Goal: Task Accomplishment & Management: Manage account settings

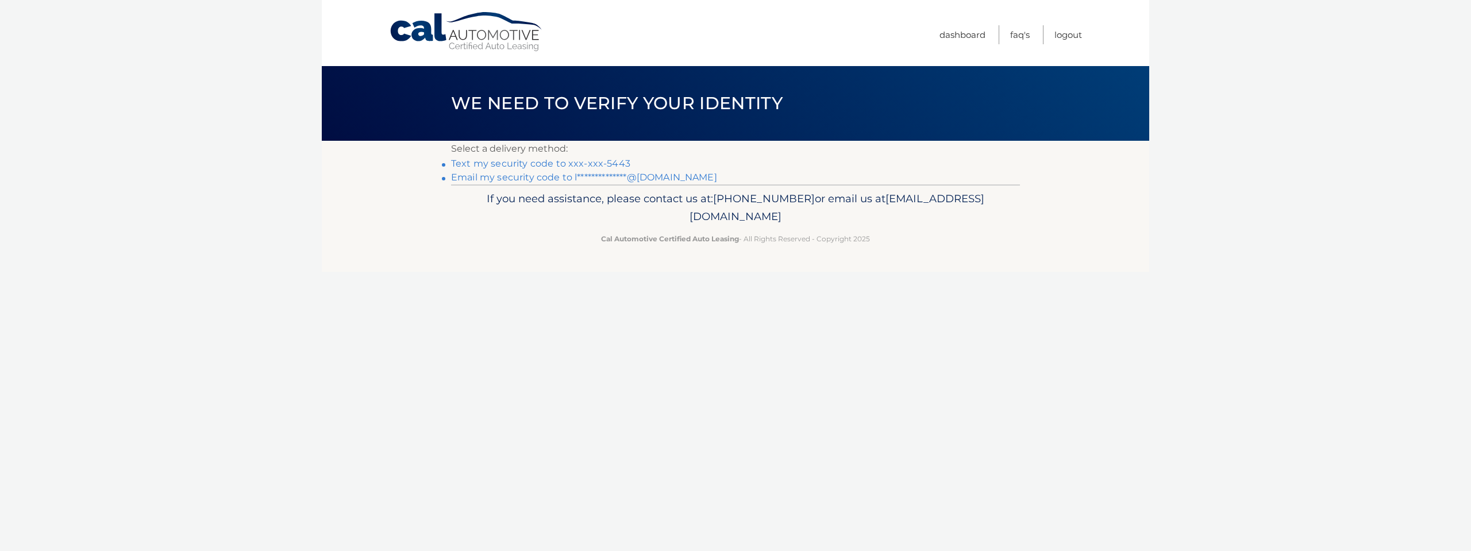
click at [548, 164] on link "Text my security code to xxx-xxx-5443" at bounding box center [540, 163] width 179 height 11
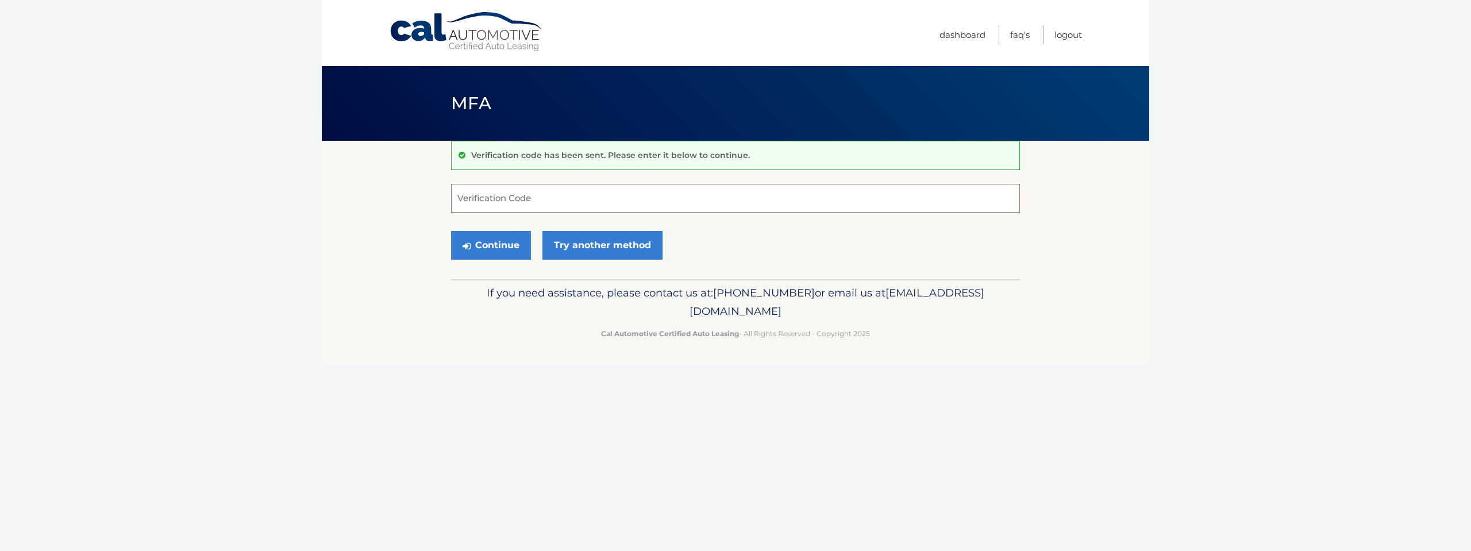
click at [540, 205] on input "Verification Code" at bounding box center [735, 198] width 569 height 29
type input "729831"
click at [502, 237] on button "Continue" at bounding box center [491, 245] width 80 height 29
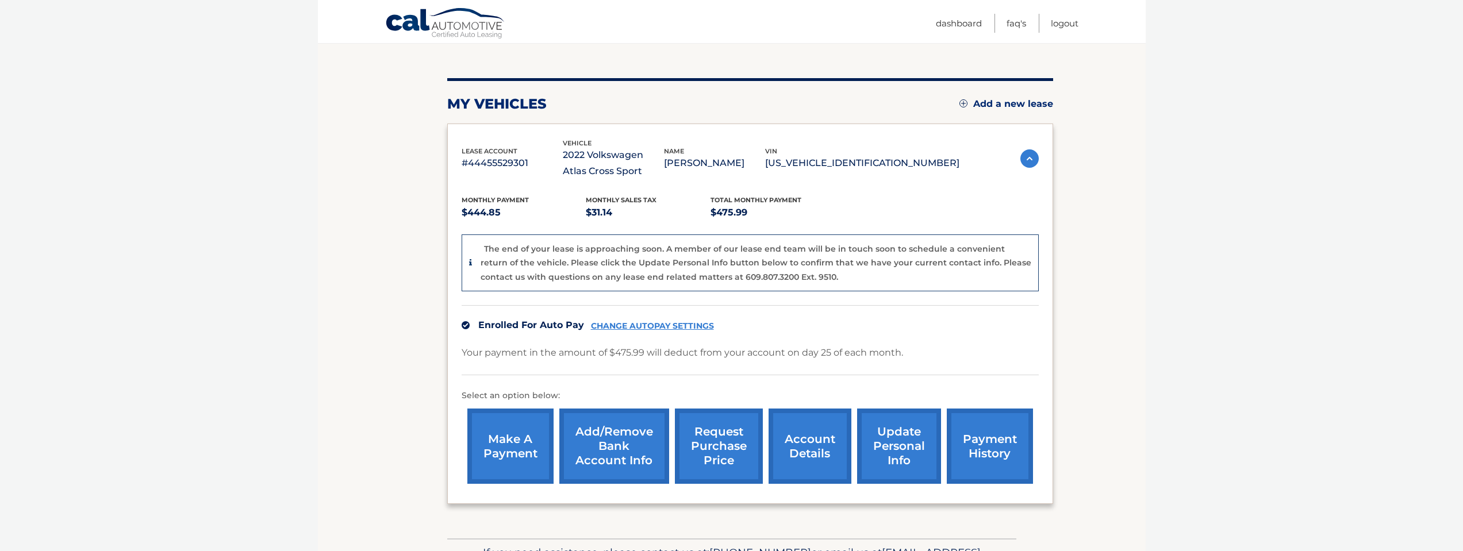
scroll to position [115, 0]
click at [637, 325] on link "CHANGE AUTOPAY SETTINGS" at bounding box center [652, 326] width 123 height 10
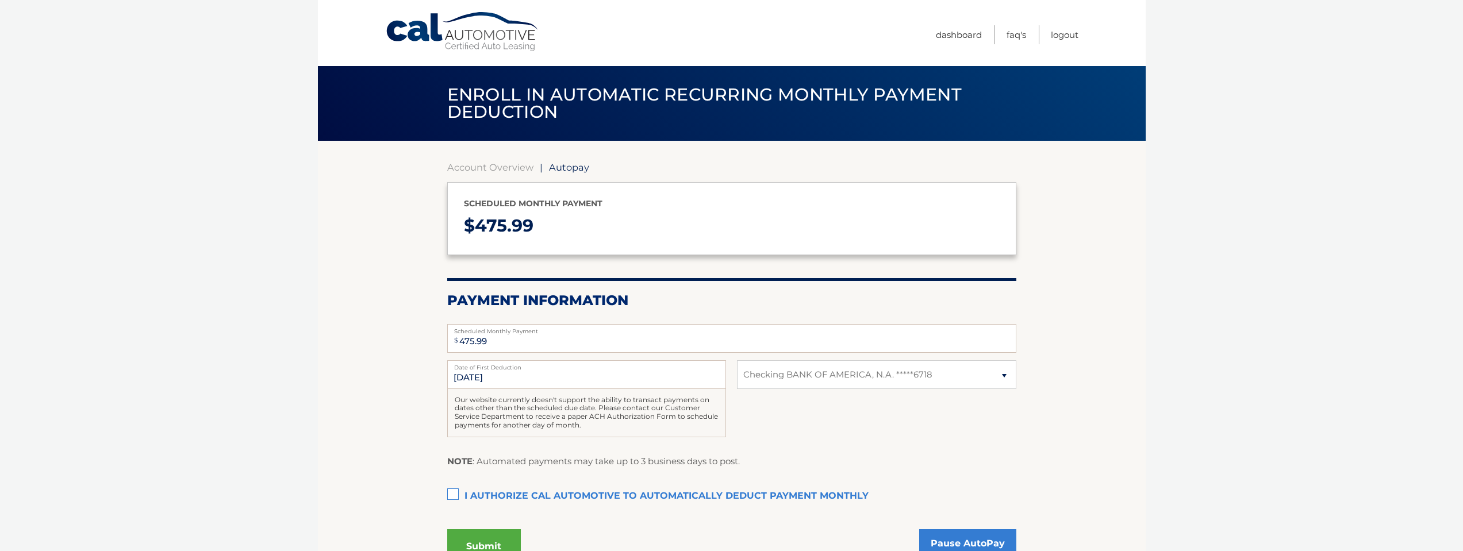
select select "NGQ4NTQxMjAtNGM1My00NDdjLWExNGYtMzNjOTZjZmJjZDk1"
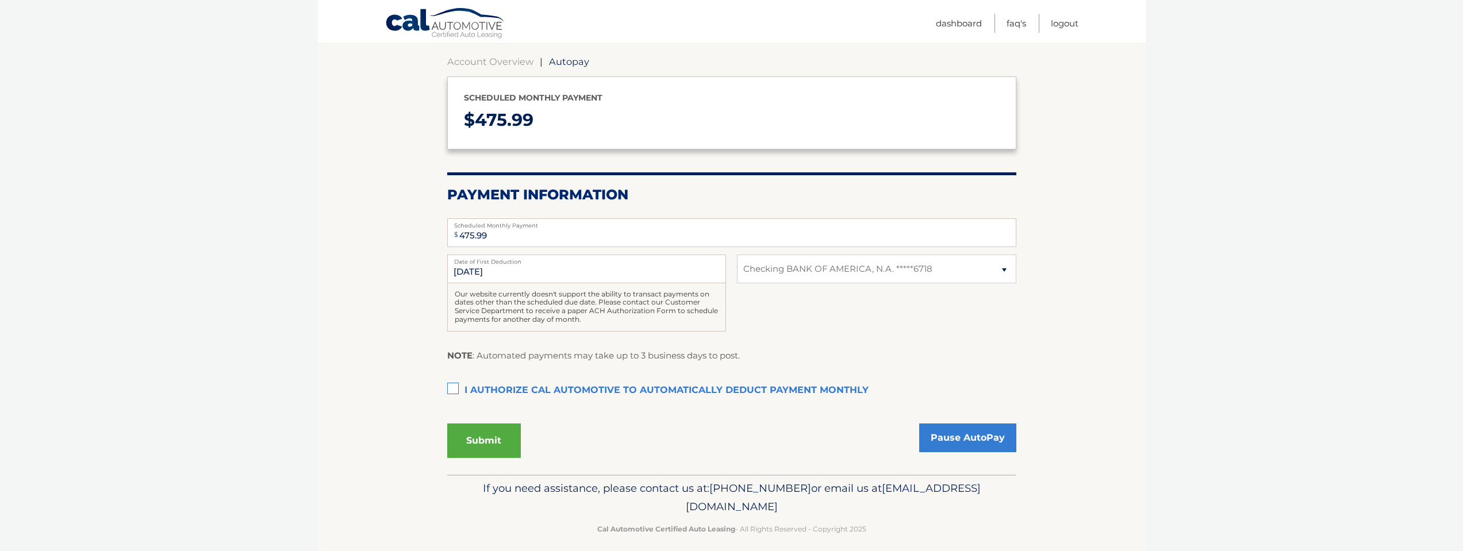
scroll to position [115, 0]
